Goal: Transaction & Acquisition: Purchase product/service

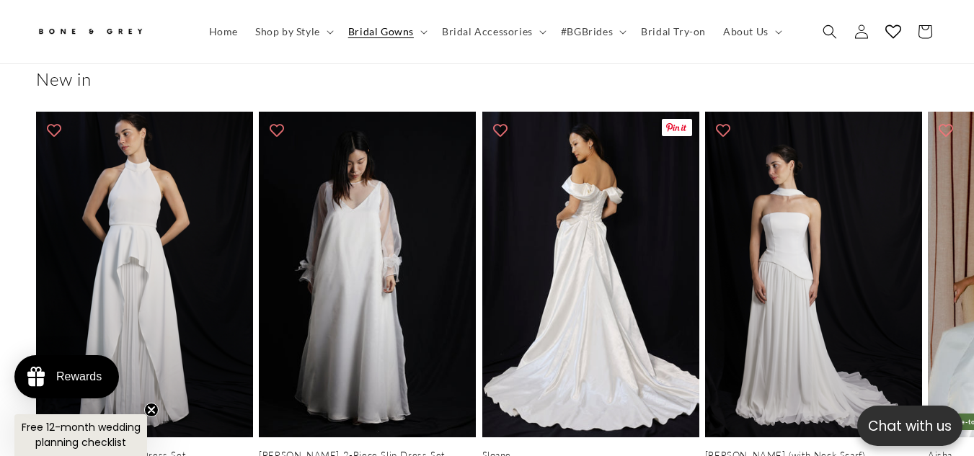
click at [536, 450] on link "Sloane" at bounding box center [590, 456] width 217 height 12
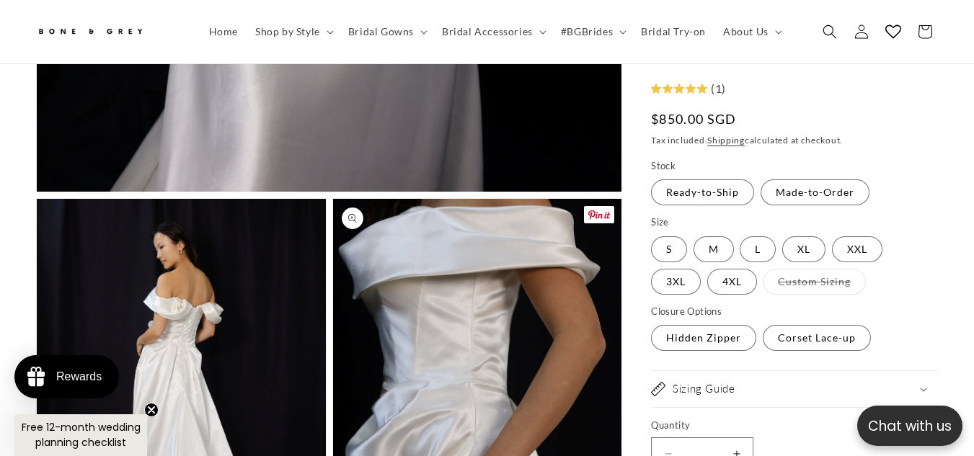
scroll to position [1001, 0]
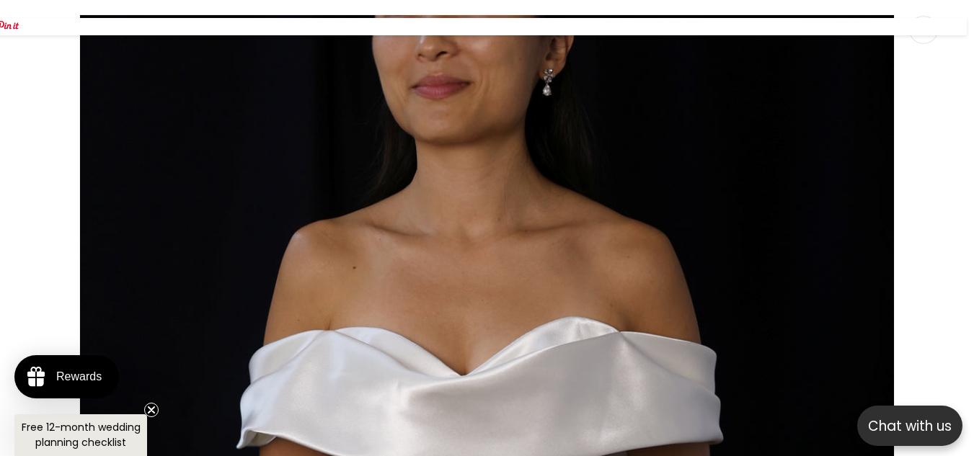
scroll to position [1248, 0]
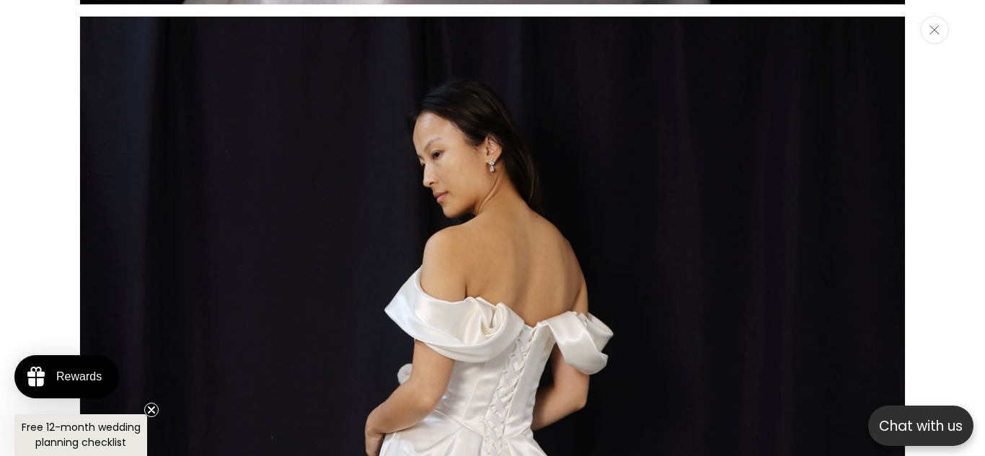
click at [934, 33] on icon "Close" at bounding box center [934, 29] width 10 height 9
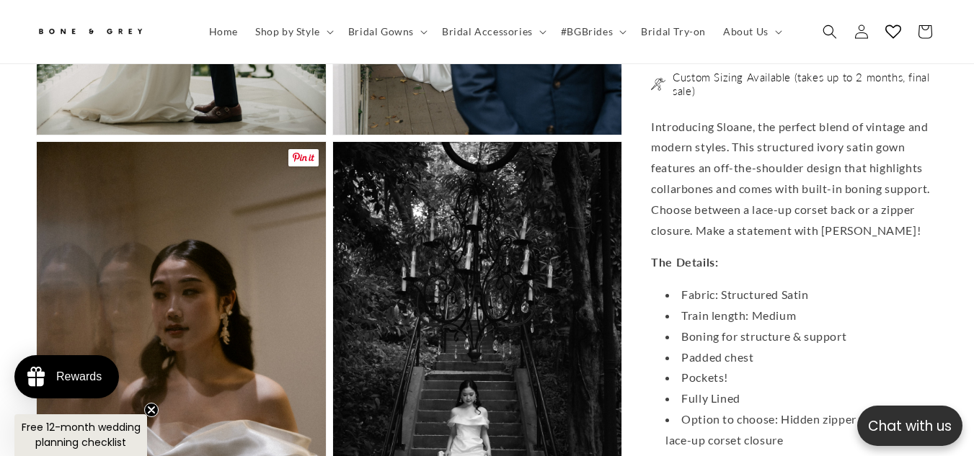
scroll to position [0, 324]
